Goal: Transaction & Acquisition: Book appointment/travel/reservation

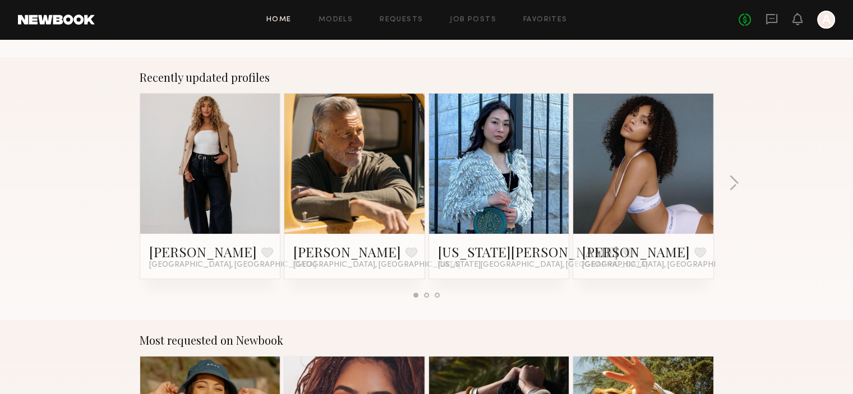
scroll to position [689, 0]
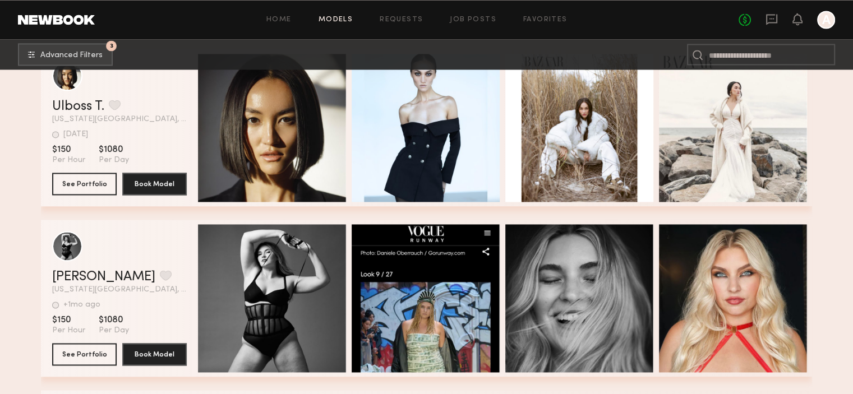
scroll to position [2069, 0]
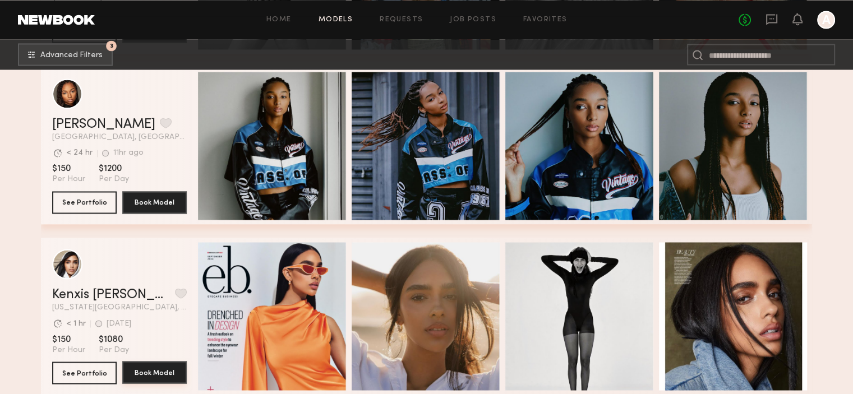
click at [143, 377] on button "Book Model" at bounding box center [154, 372] width 64 height 22
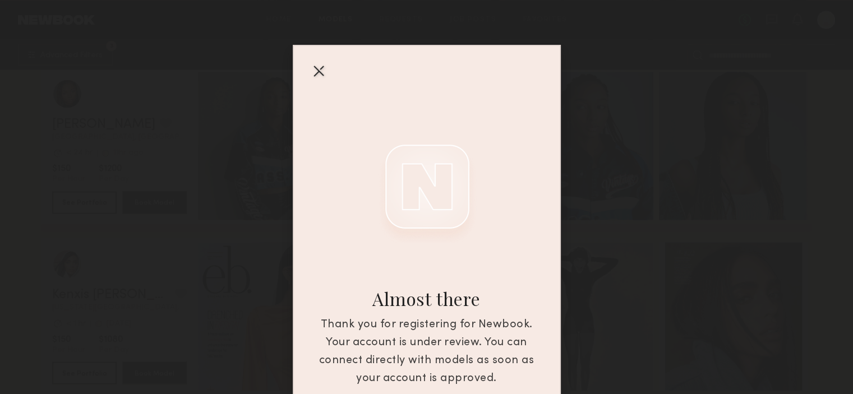
click at [312, 67] on div at bounding box center [318, 71] width 18 height 18
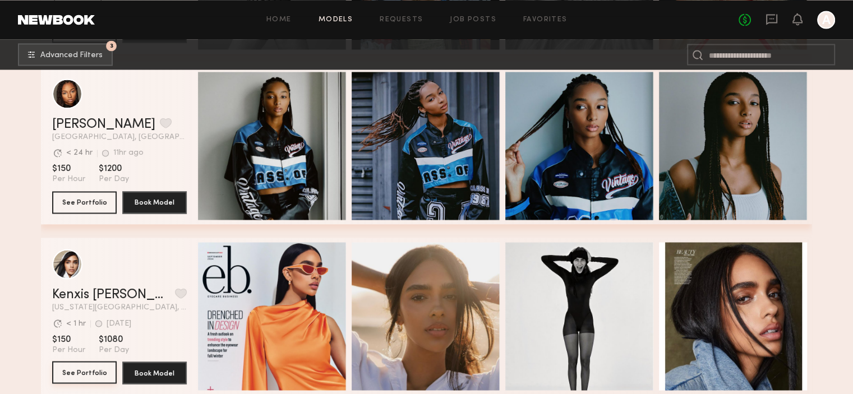
click at [99, 377] on button "See Portfolio" at bounding box center [84, 372] width 64 height 22
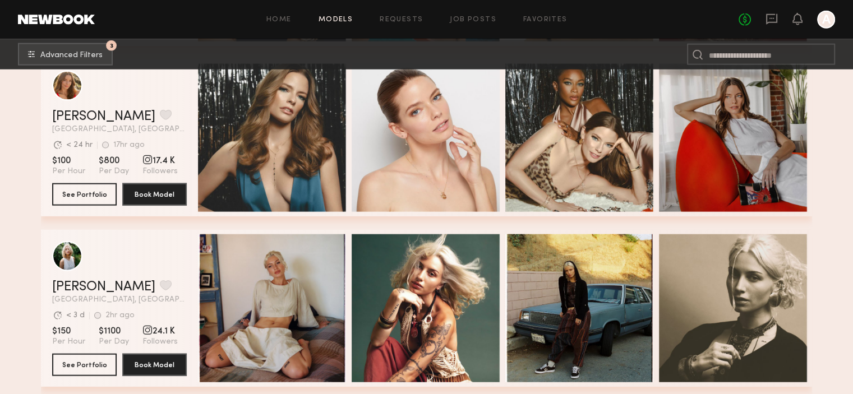
scroll to position [3103, 0]
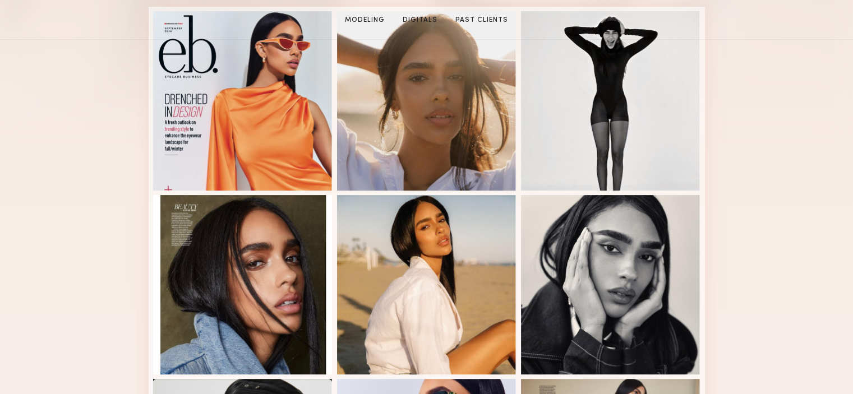
scroll to position [345, 0]
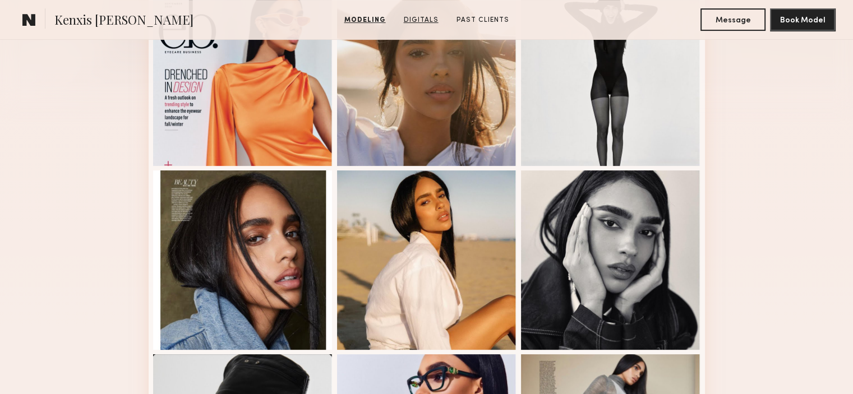
click at [413, 23] on link "Digitals" at bounding box center [421, 20] width 44 height 10
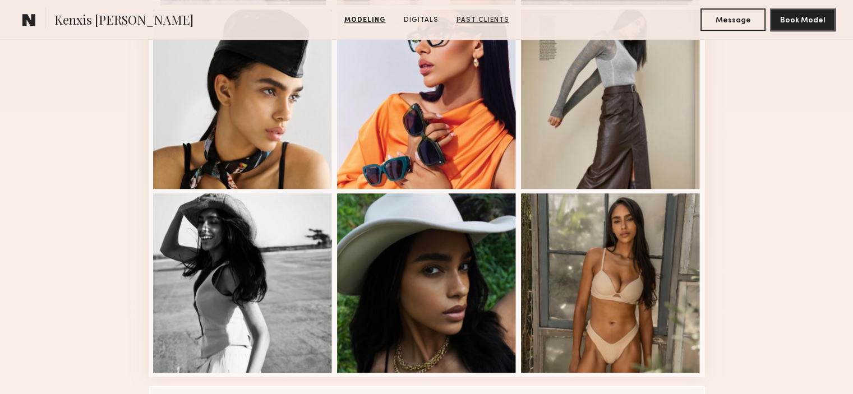
click at [473, 17] on link "Past Clients" at bounding box center [483, 20] width 62 height 10
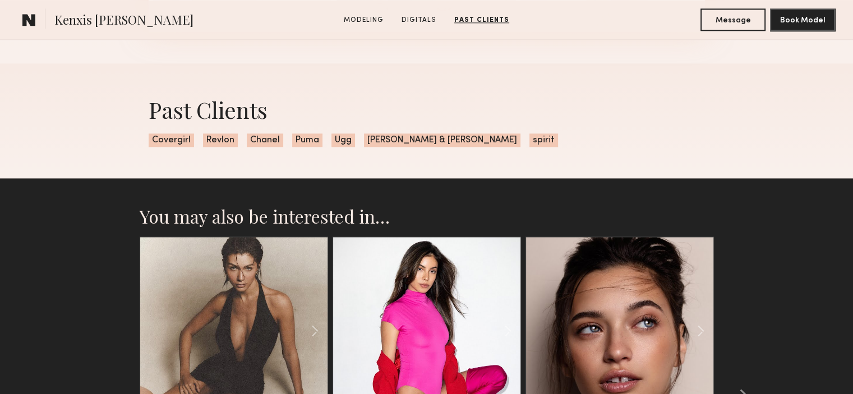
scroll to position [1781, 0]
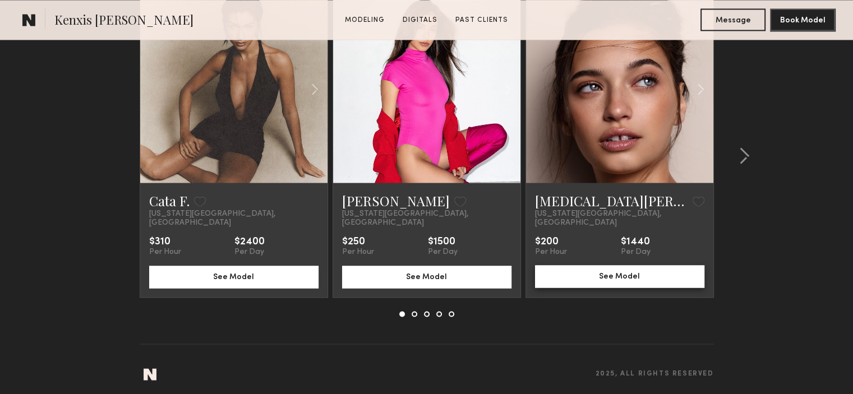
click at [620, 270] on button "See Model" at bounding box center [619, 276] width 169 height 22
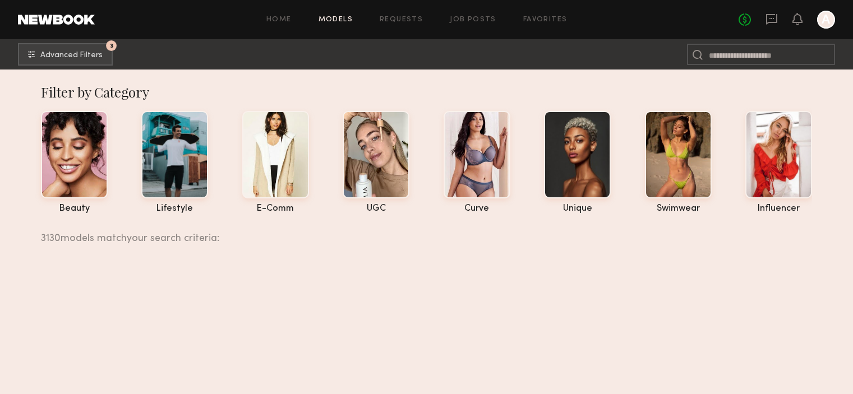
scroll to position [3103, 0]
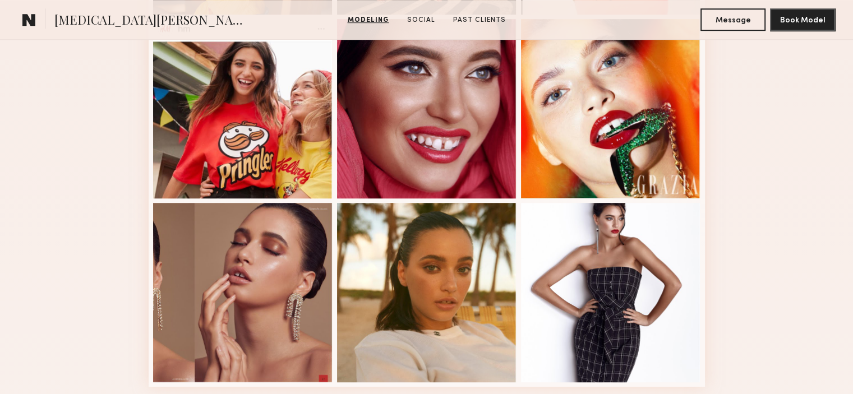
scroll to position [345, 0]
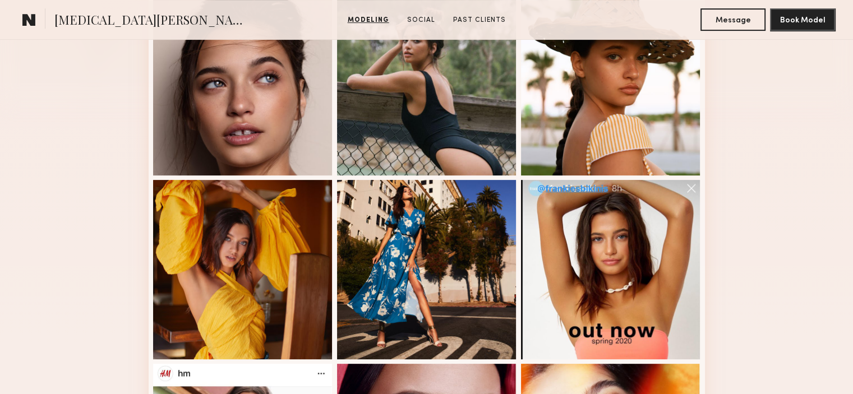
click at [834, 288] on div "Modeling Portfolio View More" at bounding box center [426, 358] width 853 height 873
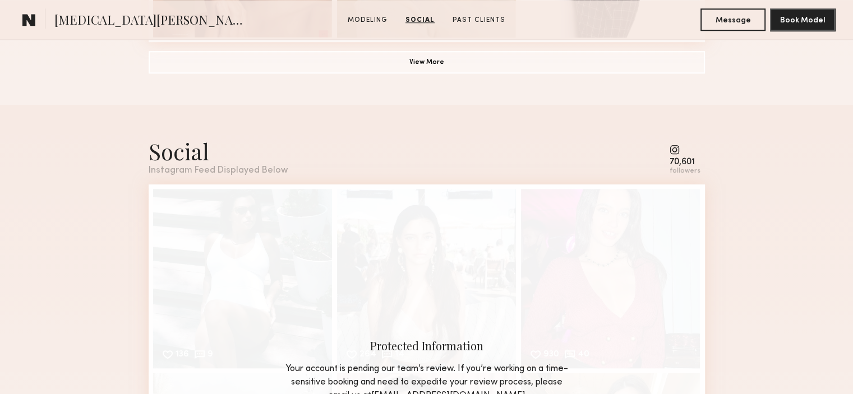
scroll to position [1379, 0]
